Goal: Task Accomplishment & Management: Use online tool/utility

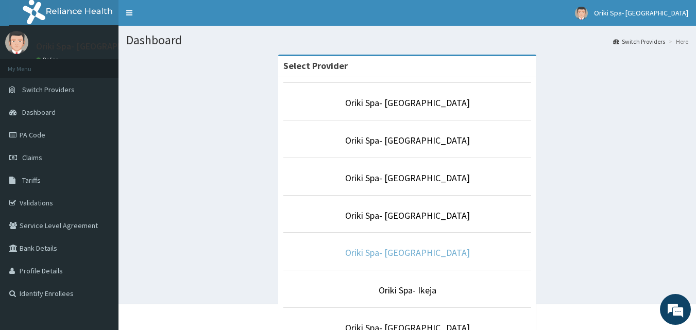
scroll to position [171, 0]
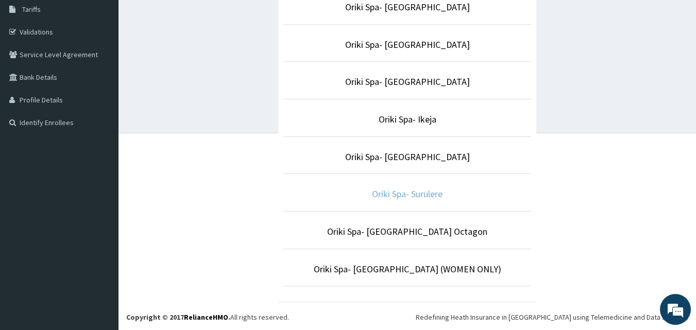
click at [404, 192] on link "Oriki Spa- Surulere" at bounding box center [407, 194] width 71 height 12
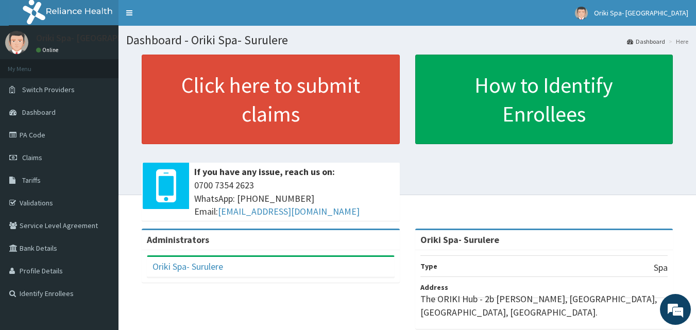
click at [404, 192] on div "Click here to submit claims If you have any issue, reach us on: 0700 7354 2623 …" at bounding box center [270, 142] width 273 height 174
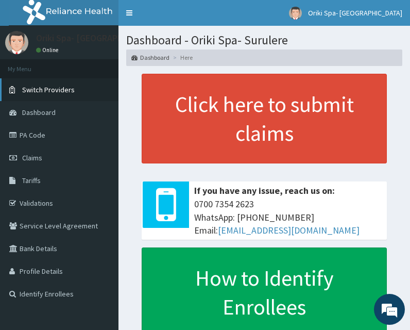
click at [23, 96] on link "Switch Providers" at bounding box center [59, 89] width 118 height 23
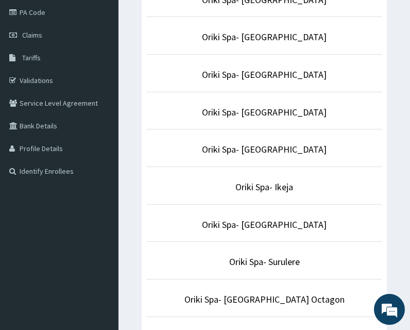
scroll to position [142, 0]
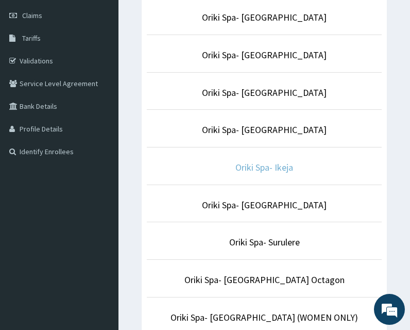
click at [269, 168] on link "Oriki Spa- Ikeja" at bounding box center [264, 167] width 58 height 12
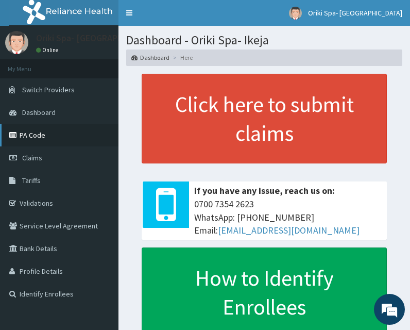
click at [38, 139] on link "PA Code" at bounding box center [59, 135] width 118 height 23
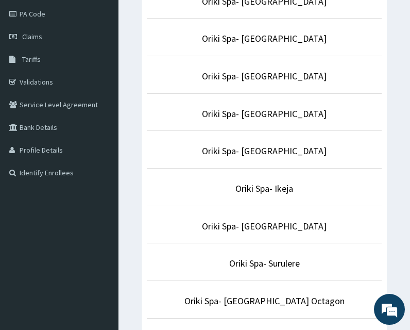
scroll to position [122, 0]
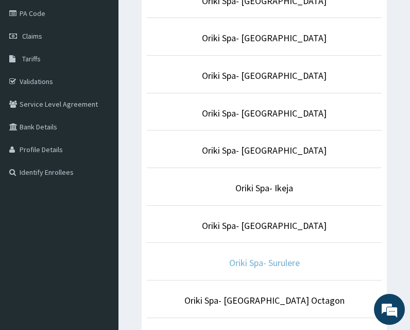
click at [271, 258] on link "Oriki Spa- Surulere" at bounding box center [264, 262] width 71 height 12
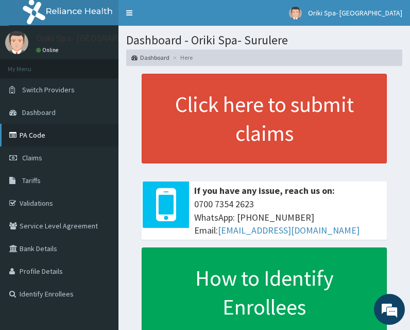
click at [29, 132] on link "PA Code" at bounding box center [59, 135] width 118 height 23
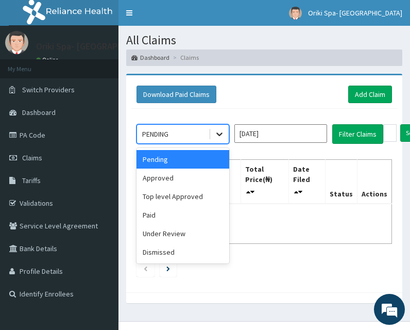
click at [222, 142] on div at bounding box center [219, 134] width 19 height 19
click at [190, 189] on div "Top level Approved" at bounding box center [182, 196] width 93 height 19
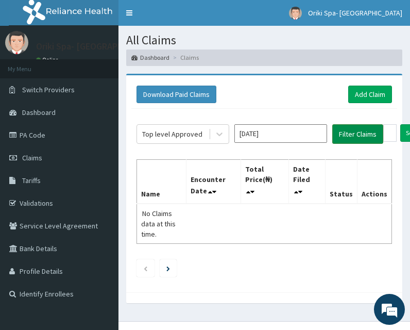
click at [357, 134] on button "Filter Claims" at bounding box center [357, 134] width 51 height 20
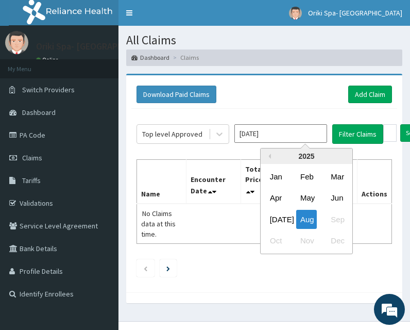
click at [272, 131] on input "Aug 2025" at bounding box center [280, 133] width 93 height 19
click at [273, 212] on div "Jul" at bounding box center [276, 218] width 21 height 19
type input "Jul 2025"
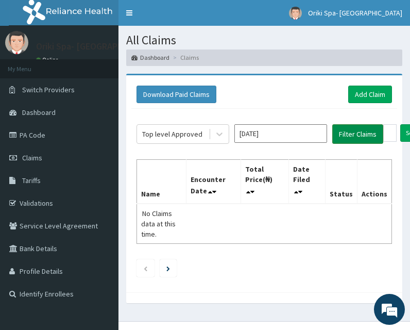
click at [357, 131] on button "Filter Claims" at bounding box center [357, 134] width 51 height 20
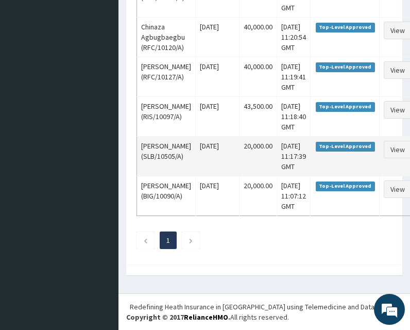
scroll to position [478, 0]
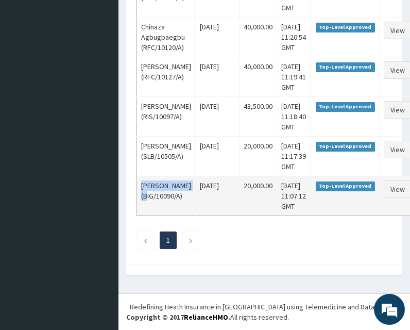
drag, startPoint x: 163, startPoint y: 228, endPoint x: 137, endPoint y: 217, distance: 27.7
click at [137, 215] on td "Tolulope Olaifa (BIG/10090/A)" at bounding box center [166, 196] width 59 height 40
copy td "Tolulope Olaifa"
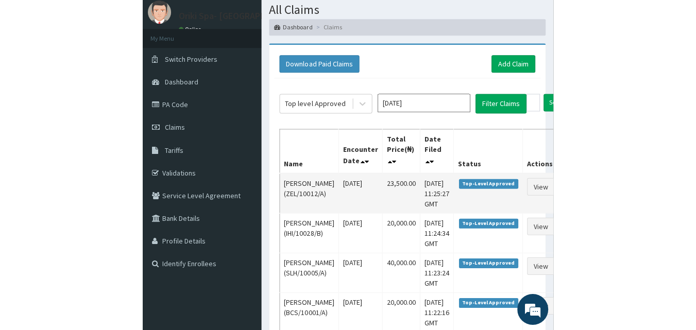
scroll to position [31, 0]
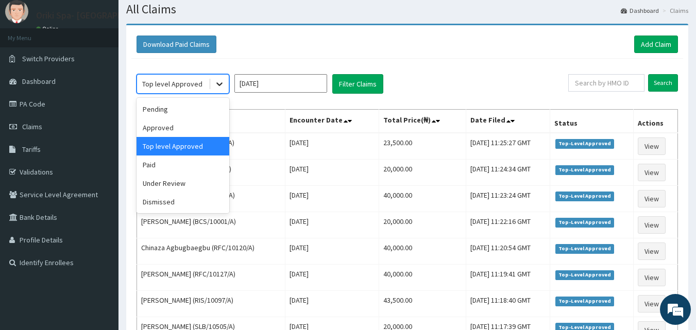
click at [216, 82] on icon at bounding box center [219, 84] width 10 height 10
click at [172, 198] on div "Dismissed" at bounding box center [182, 202] width 93 height 19
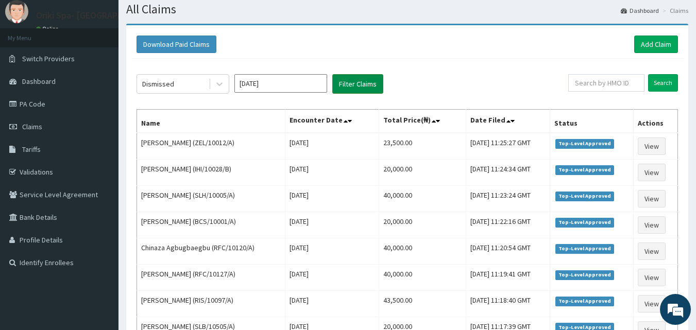
click at [368, 81] on button "Filter Claims" at bounding box center [357, 84] width 51 height 20
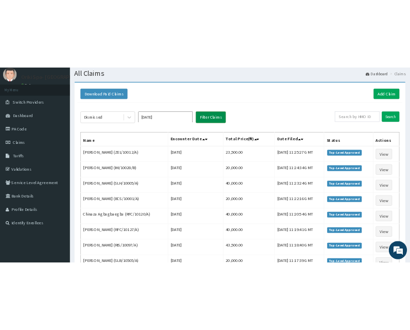
scroll to position [0, 0]
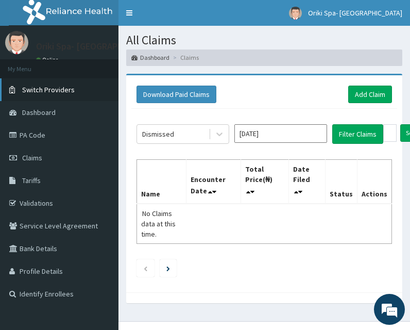
click at [21, 90] on link "Switch Providers" at bounding box center [59, 89] width 118 height 23
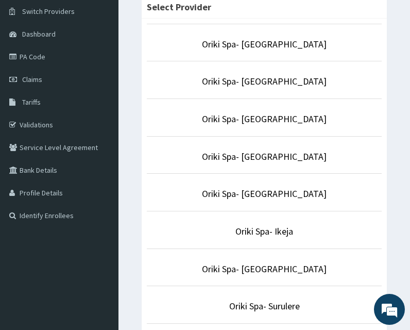
scroll to position [80, 0]
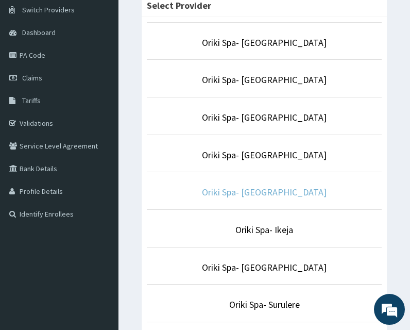
click at [249, 190] on link "Oriki Spa- [GEOGRAPHIC_DATA]" at bounding box center [264, 192] width 125 height 12
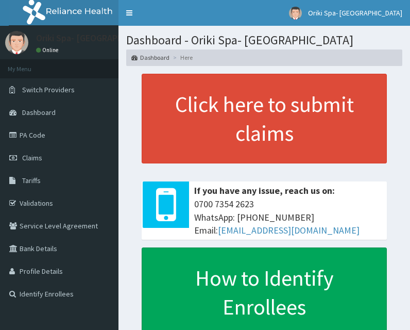
click at [31, 132] on link "PA Code" at bounding box center [59, 135] width 118 height 23
